Goal: Navigation & Orientation: Find specific page/section

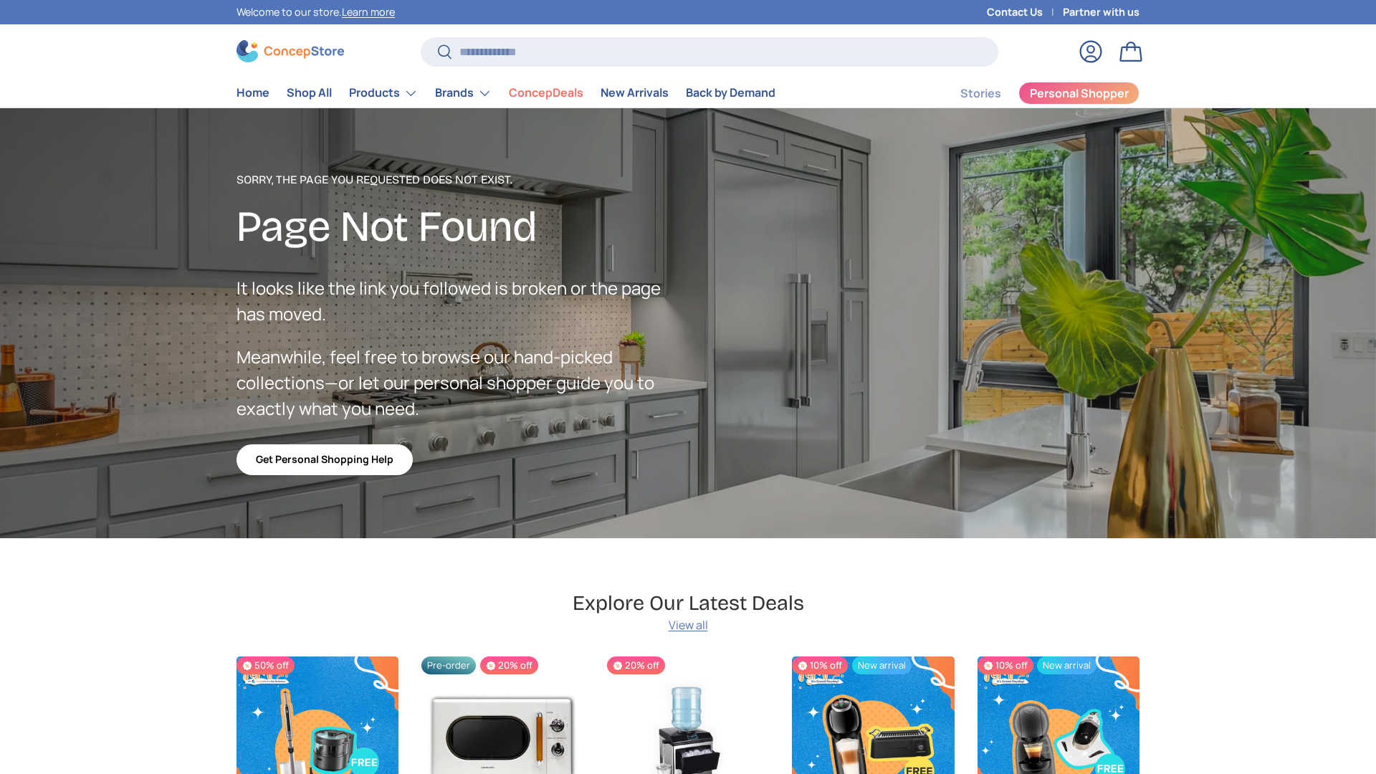
scroll to position [2490, 5858]
